Goal: Transaction & Acquisition: Purchase product/service

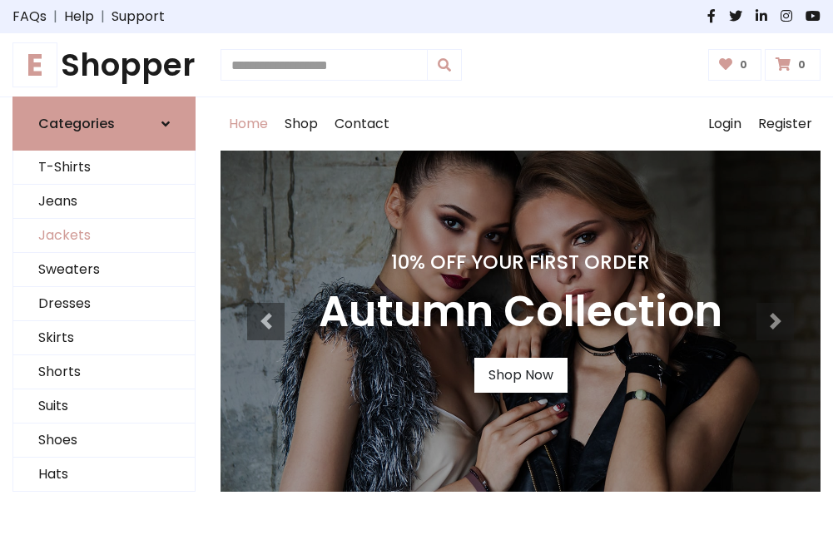
click at [104, 236] on link "Jackets" at bounding box center [103, 236] width 181 height 34
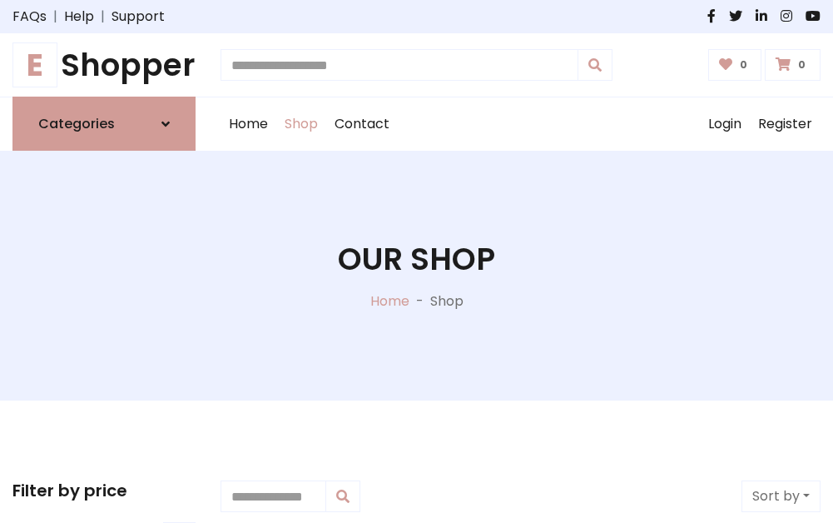
scroll to position [753, 0]
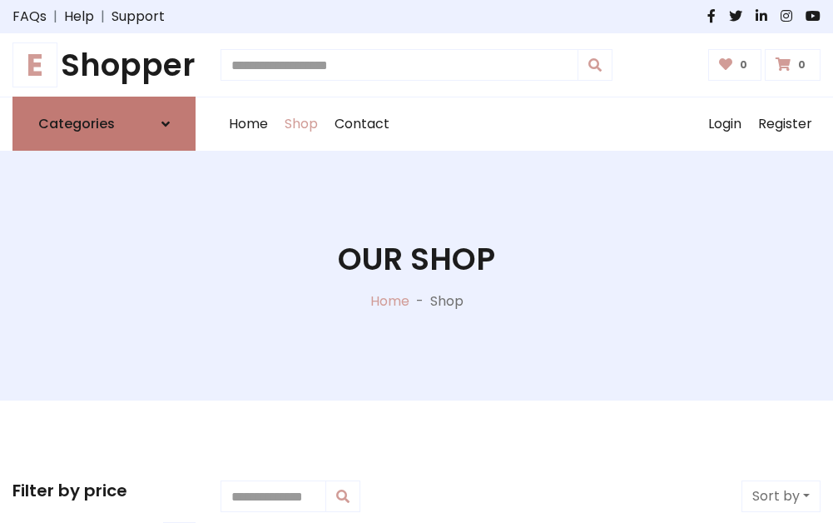
click at [104, 124] on h6 "Categories" at bounding box center [76, 124] width 77 height 16
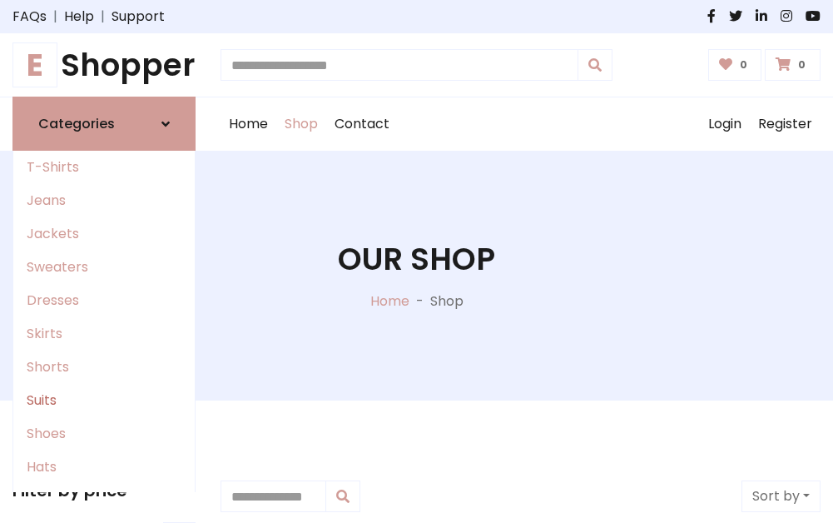
click at [104, 400] on link "Suits" at bounding box center [103, 400] width 181 height 33
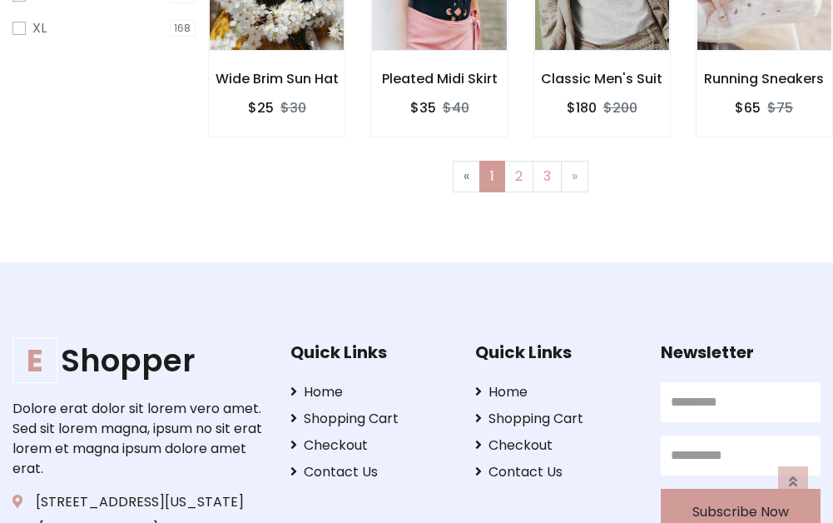
scroll to position [1203, 0]
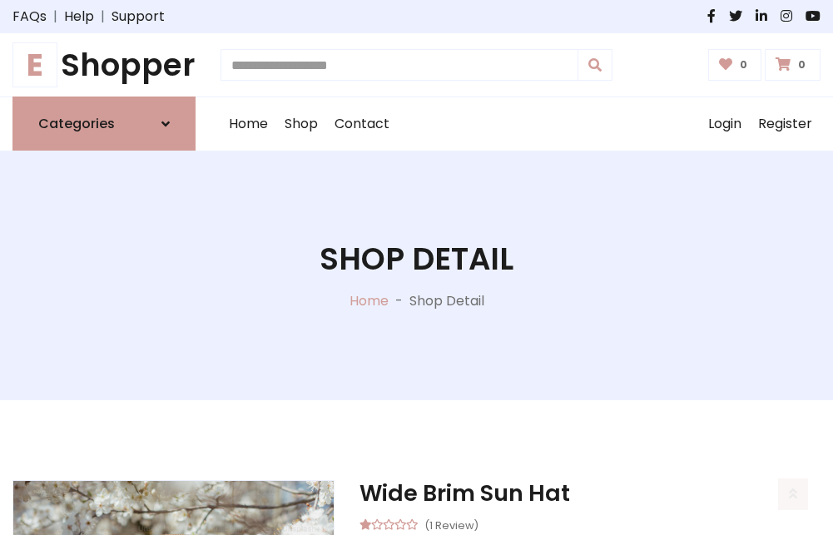
scroll to position [1556, 0]
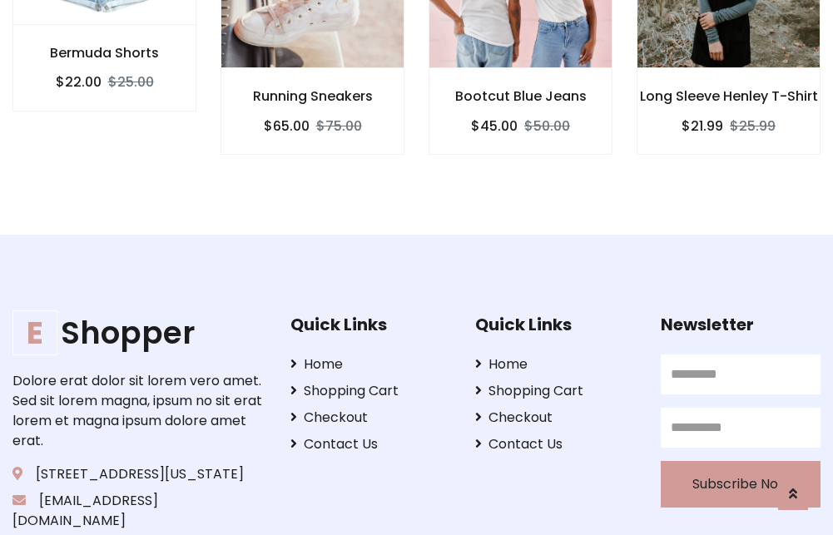
scroll to position [1554, 0]
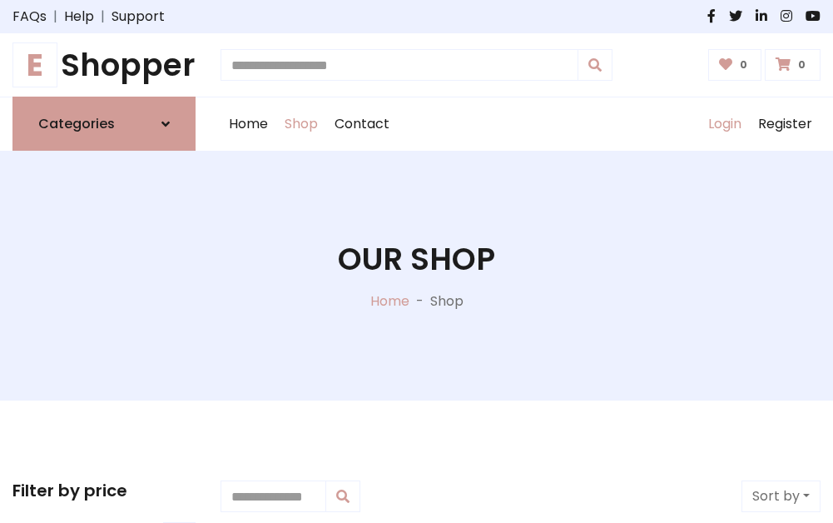
click at [724, 124] on link "Login" at bounding box center [725, 123] width 50 height 53
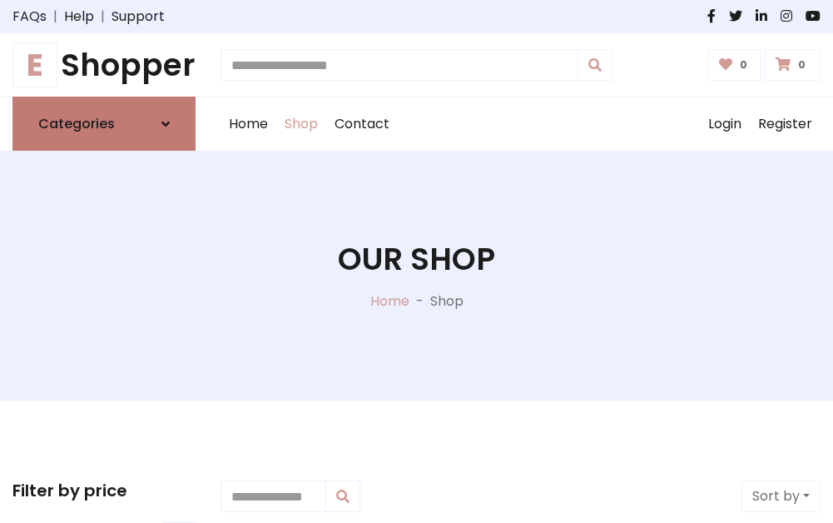
click at [166, 124] on icon at bounding box center [166, 123] width 8 height 13
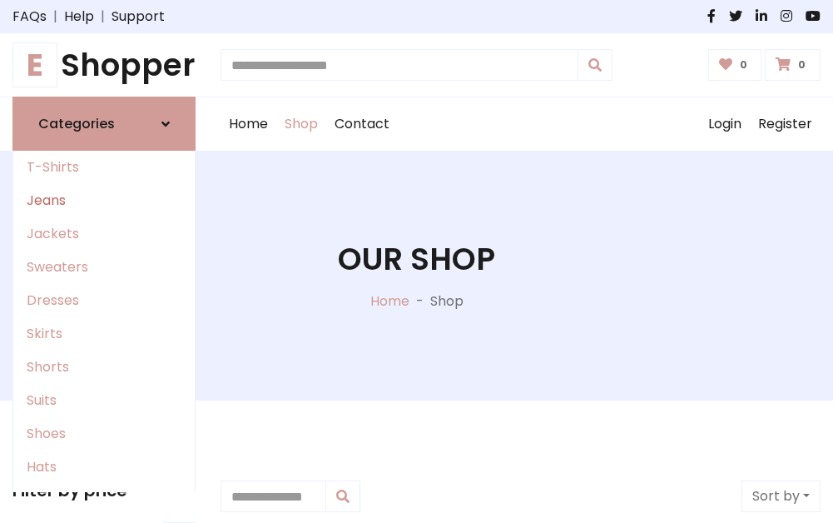
click at [104, 201] on link "Jeans" at bounding box center [103, 200] width 181 height 33
